Goal: Navigation & Orientation: Find specific page/section

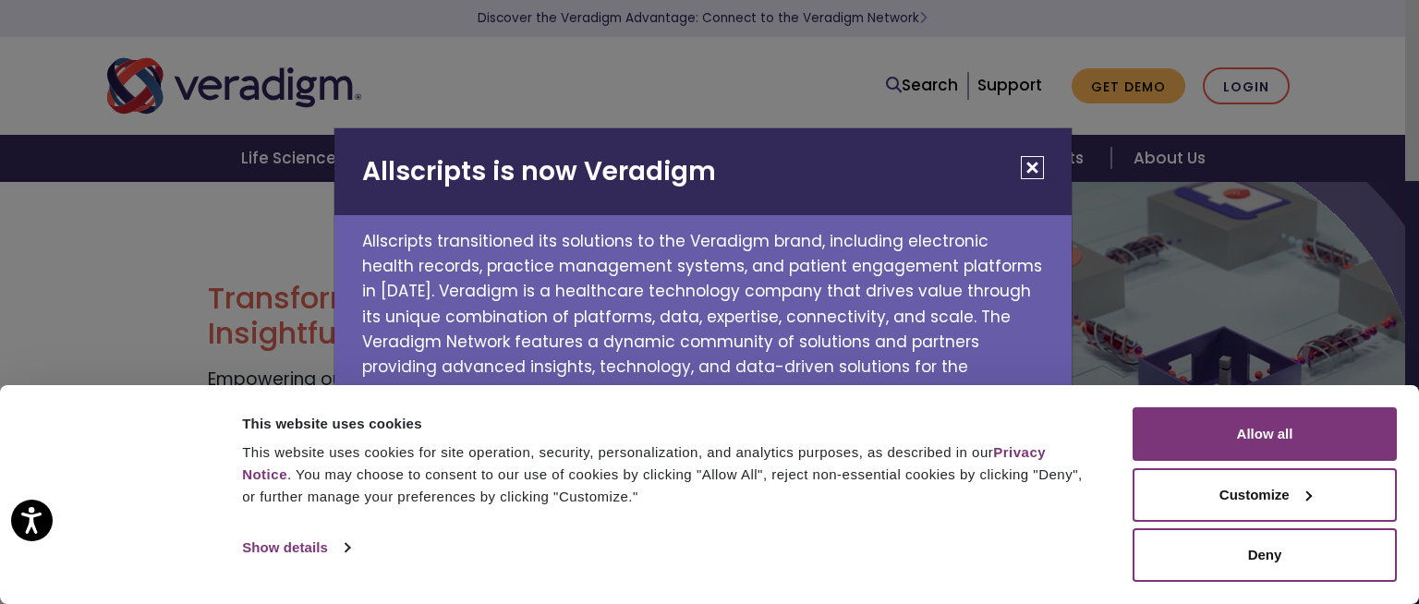
click at [1034, 171] on button "Close" at bounding box center [1032, 167] width 23 height 23
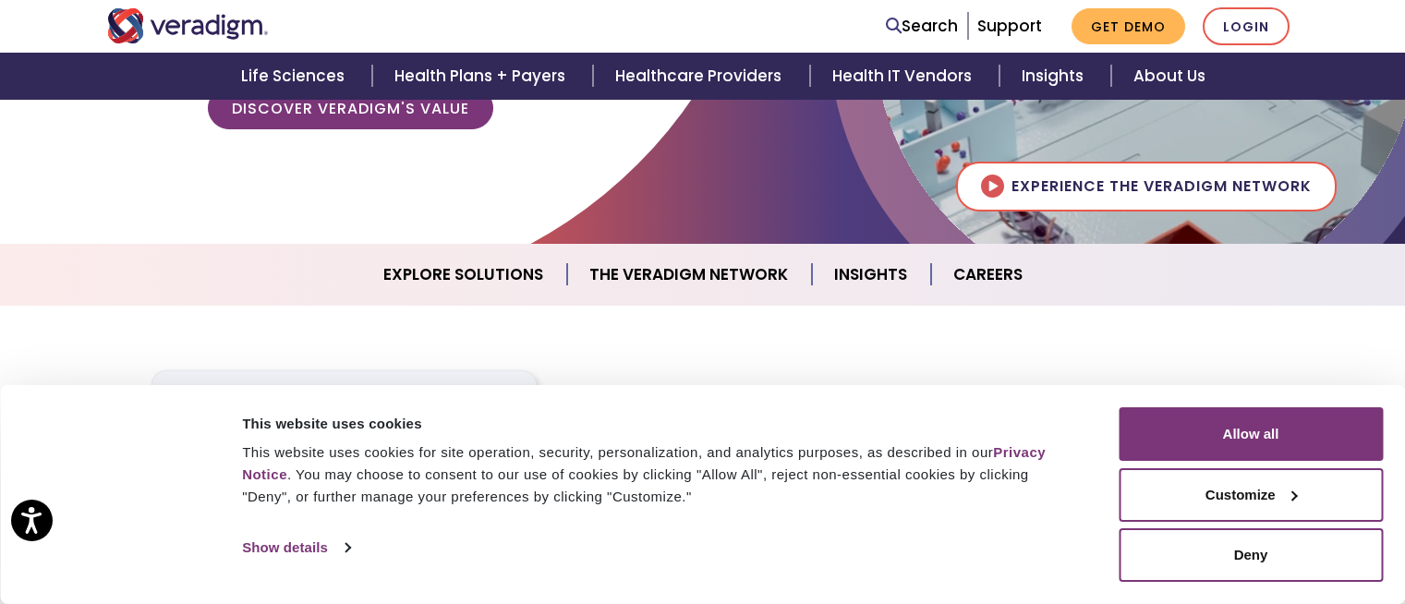
scroll to position [397, 0]
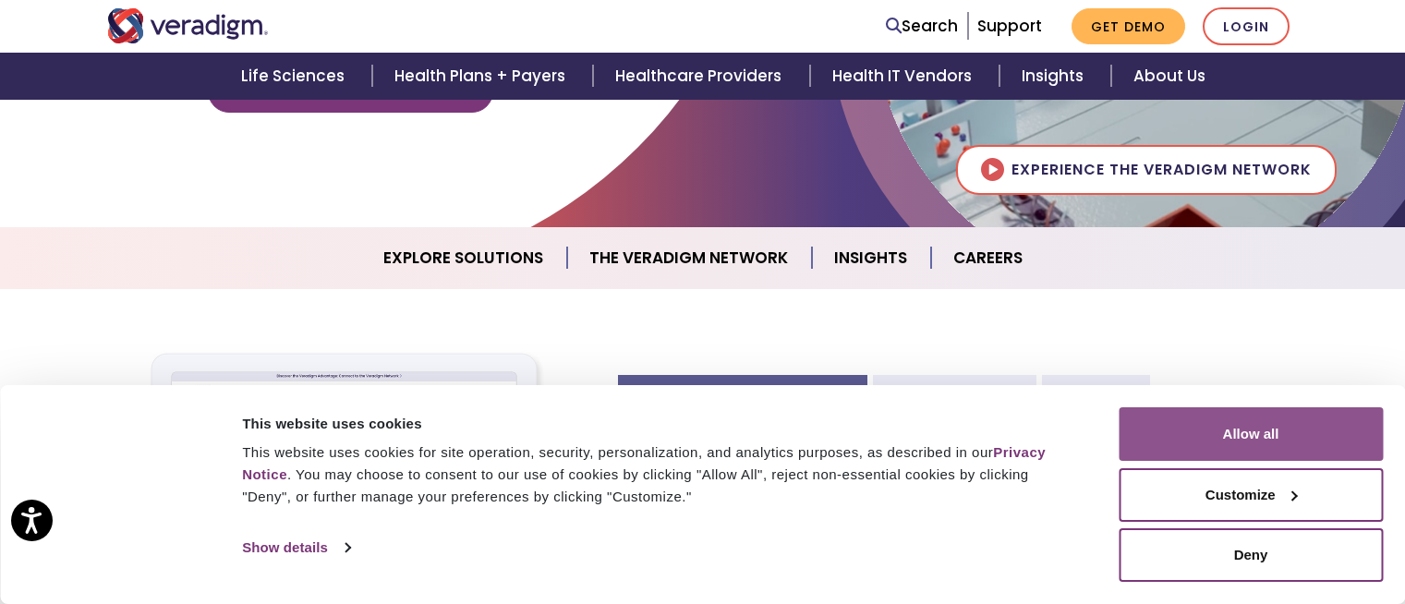
click at [1343, 443] on button "Allow all" at bounding box center [1251, 434] width 264 height 54
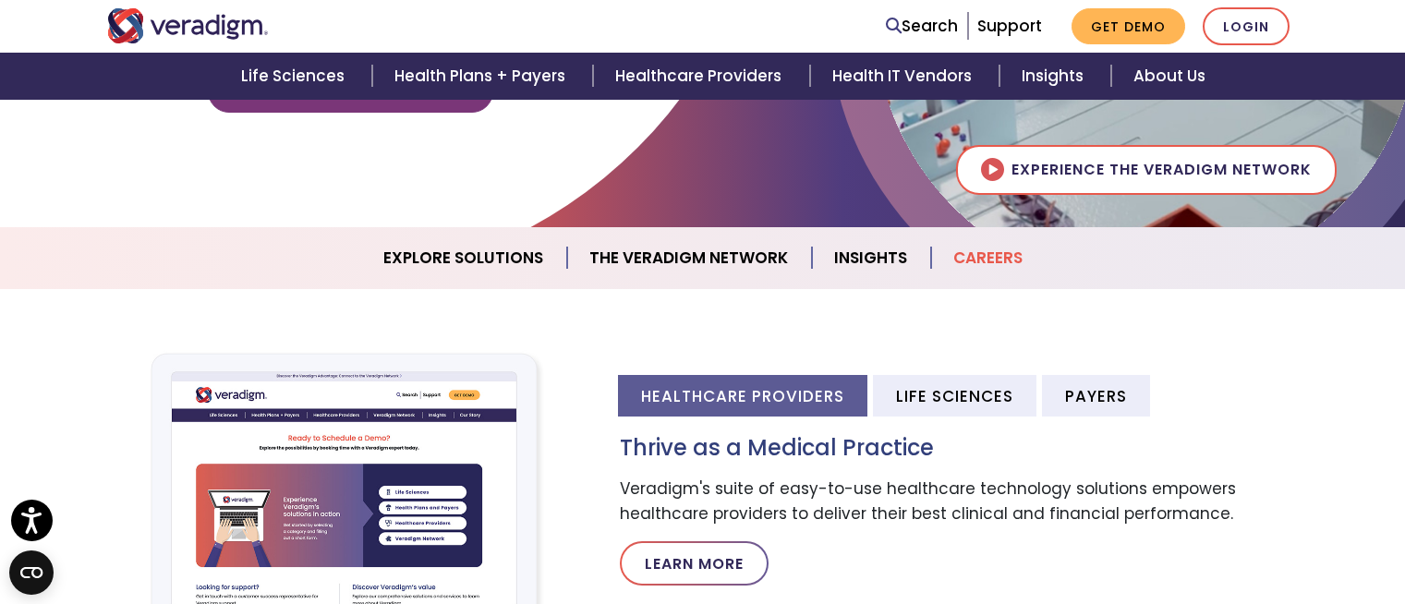
click at [981, 249] on link "Careers" at bounding box center [988, 258] width 114 height 47
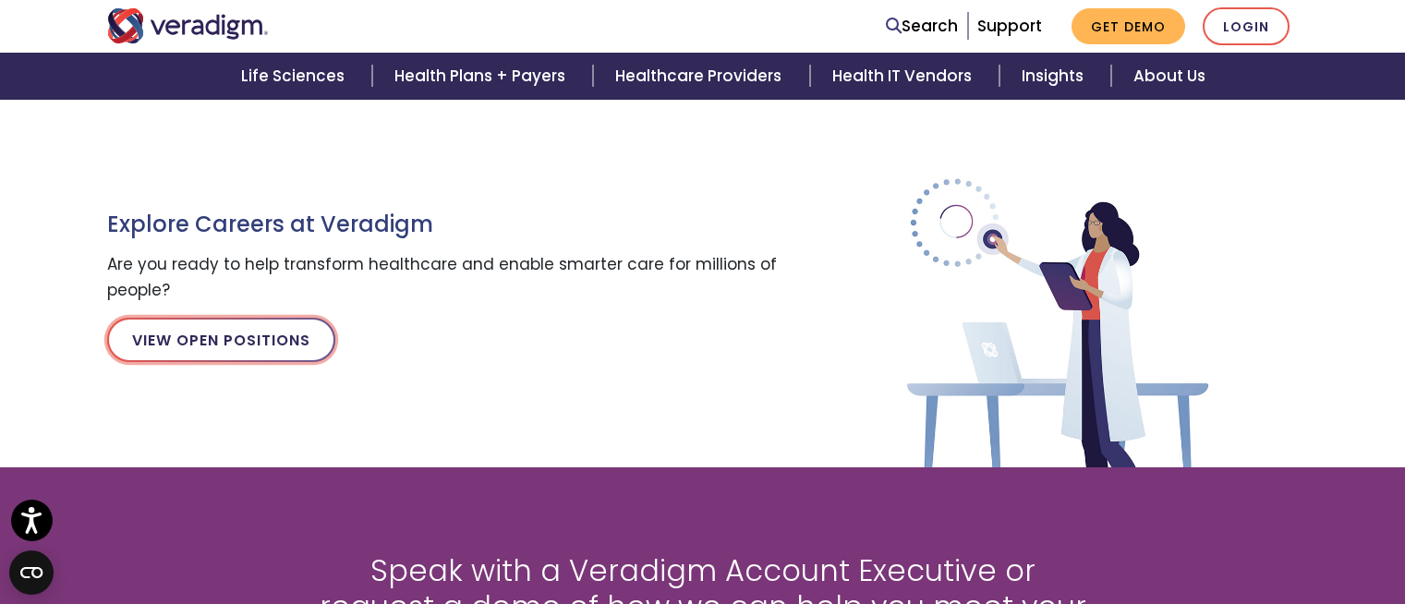
click at [270, 349] on link "View Open Positions" at bounding box center [221, 340] width 228 height 44
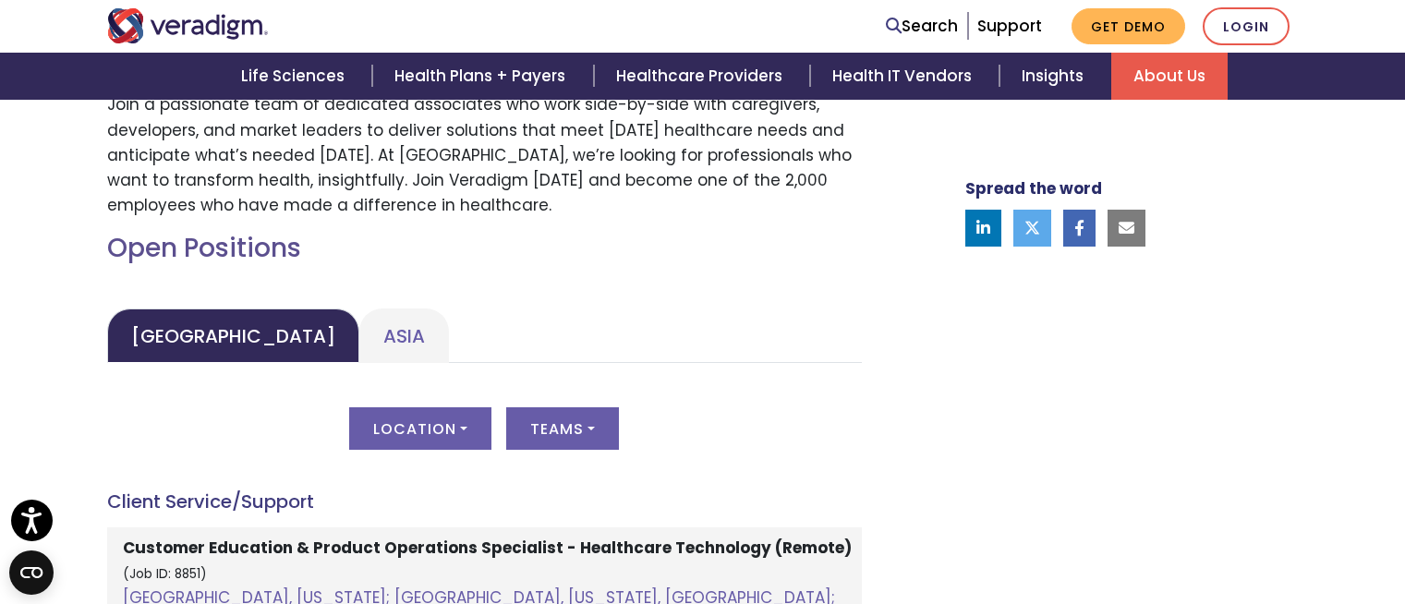
scroll to position [727, 0]
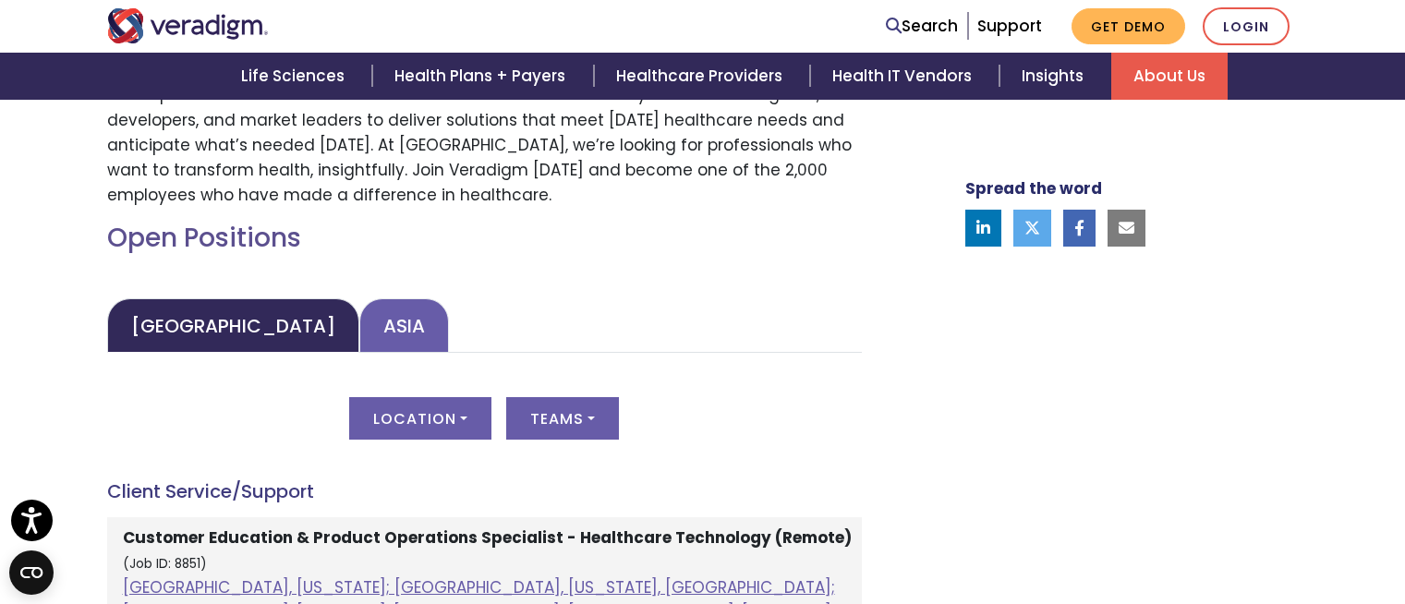
click at [359, 330] on link "Asia" at bounding box center [404, 325] width 90 height 55
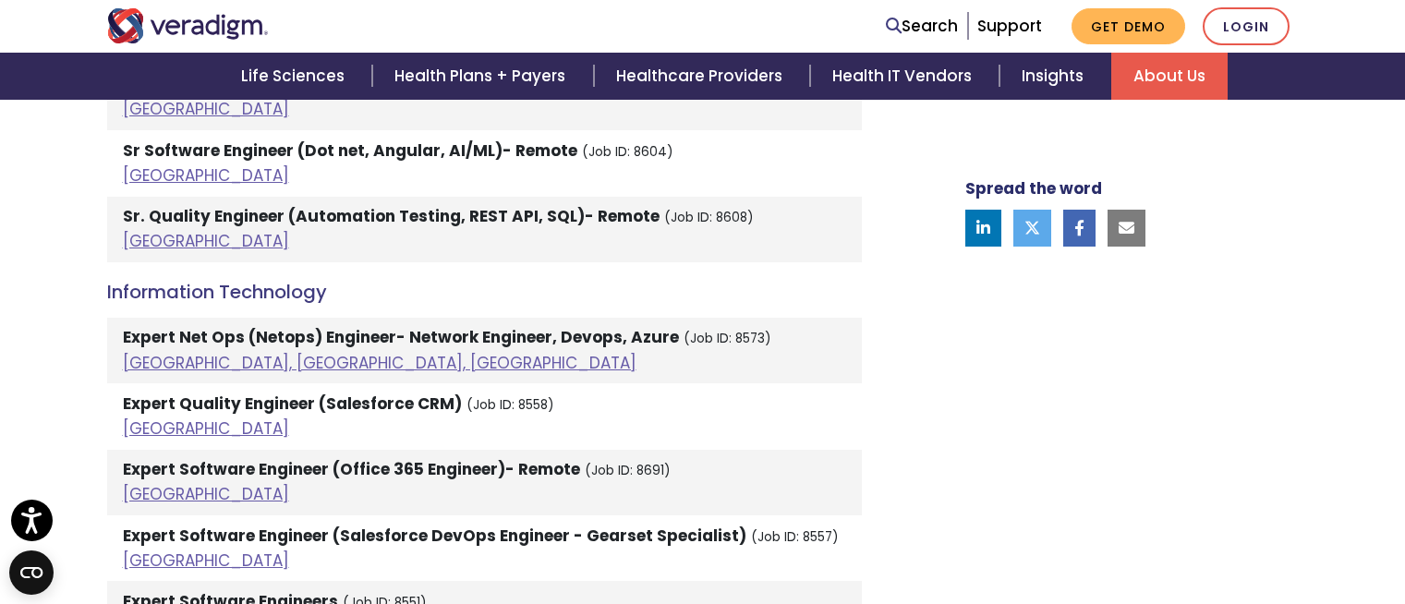
scroll to position [2696, 0]
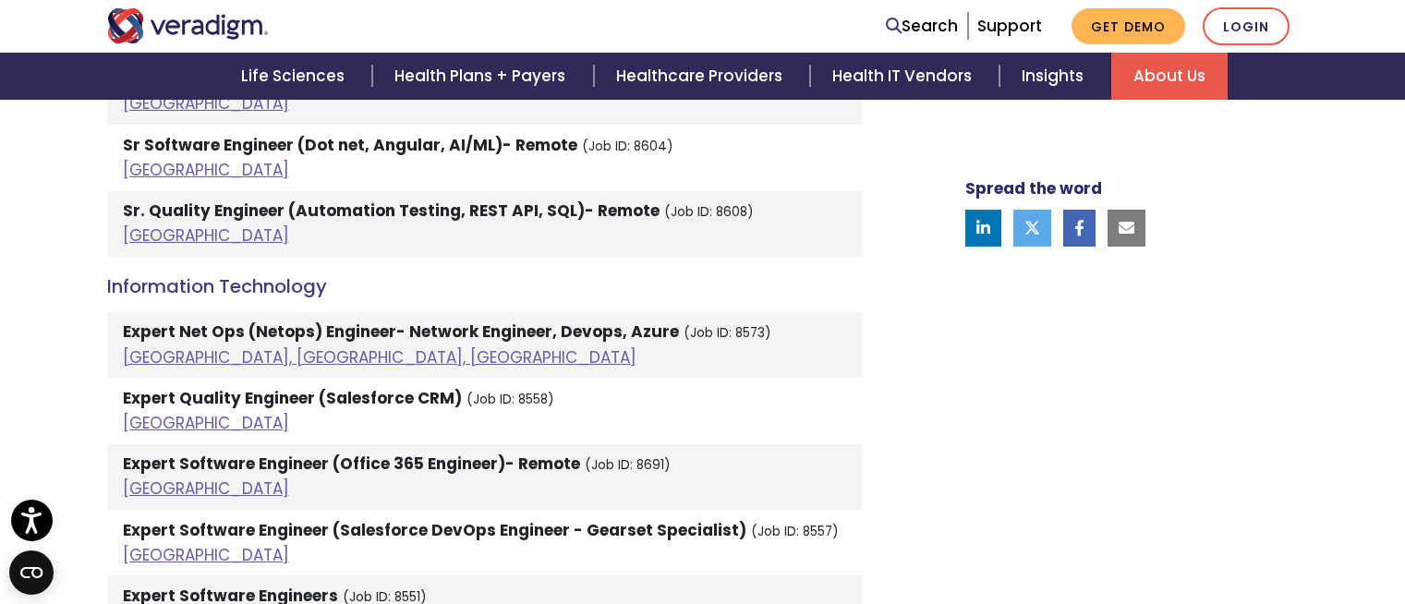
click at [239, 321] on strong "Expert Net Ops (Netops) Engineer- Network Engineer, Devops, Azure" at bounding box center [401, 332] width 556 height 22
click at [364, 321] on strong "Expert Net Ops (Netops) Engineer- Network Engineer, Devops, Azure" at bounding box center [401, 332] width 556 height 22
click at [292, 346] on link "Pune, Maharashtra, India" at bounding box center [380, 357] width 514 height 22
click at [163, 471] on li "Expert Software Engineer (Office 365 Engineer)- Remote (Job ID: 8691) India" at bounding box center [484, 477] width 755 height 66
click at [156, 478] on link "India" at bounding box center [206, 489] width 166 height 22
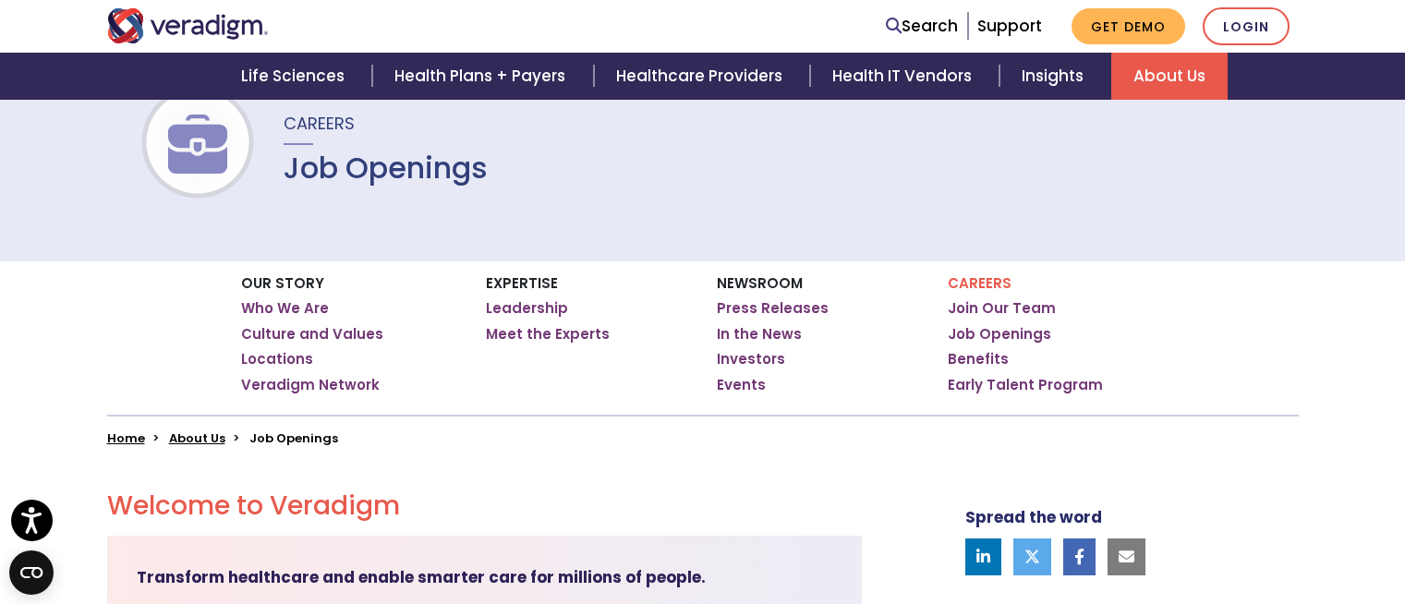
scroll to position [141, 0]
